Goal: Find specific page/section

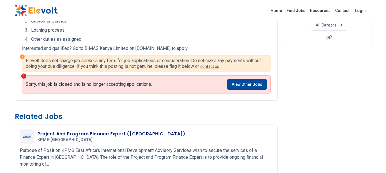
scroll to position [114, 0]
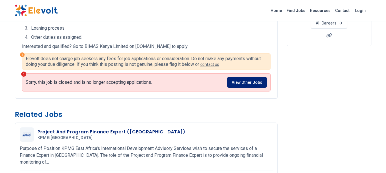
click at [258, 83] on link "View Other Jobs" at bounding box center [247, 82] width 40 height 11
